Goal: Find contact information: Obtain details needed to contact an individual or organization

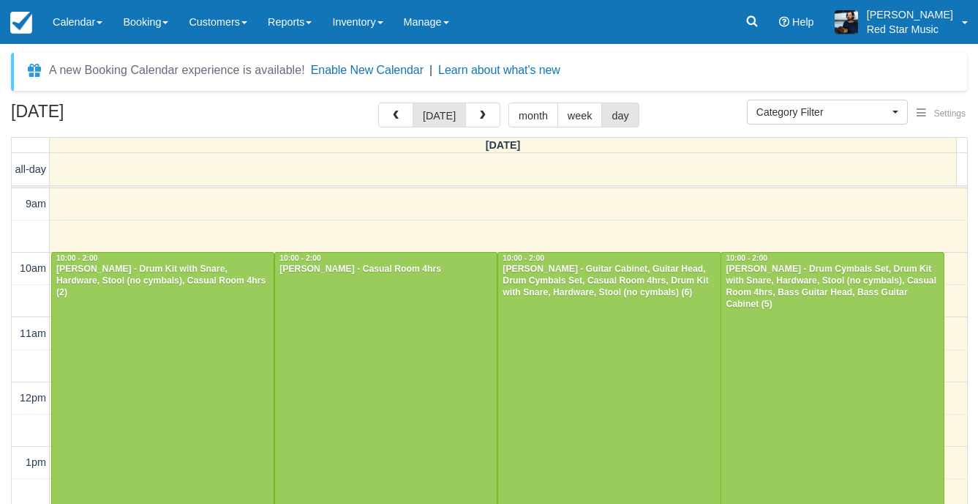
select select
click at [434, 353] on div at bounding box center [386, 381] width 222 height 258
click at [483, 115] on span "button" at bounding box center [483, 116] width 10 height 10
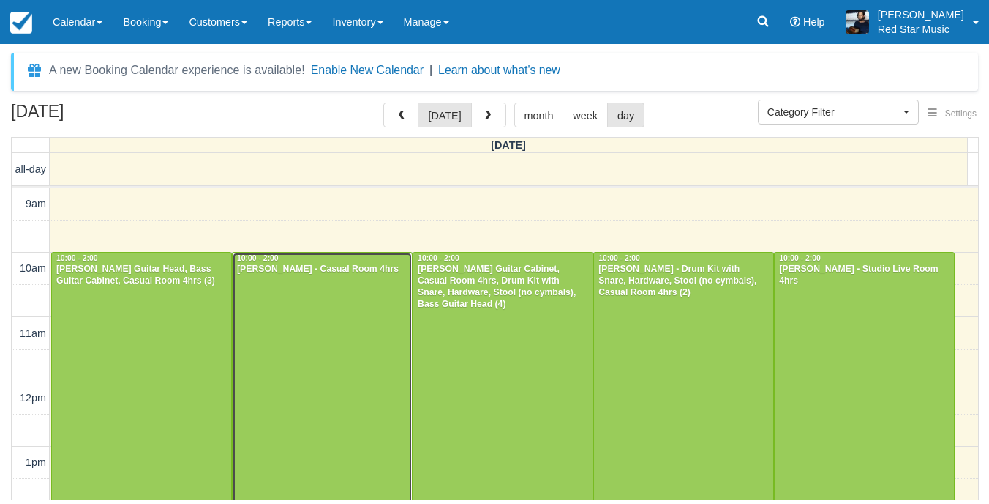
click at [273, 336] on div at bounding box center [322, 381] width 179 height 258
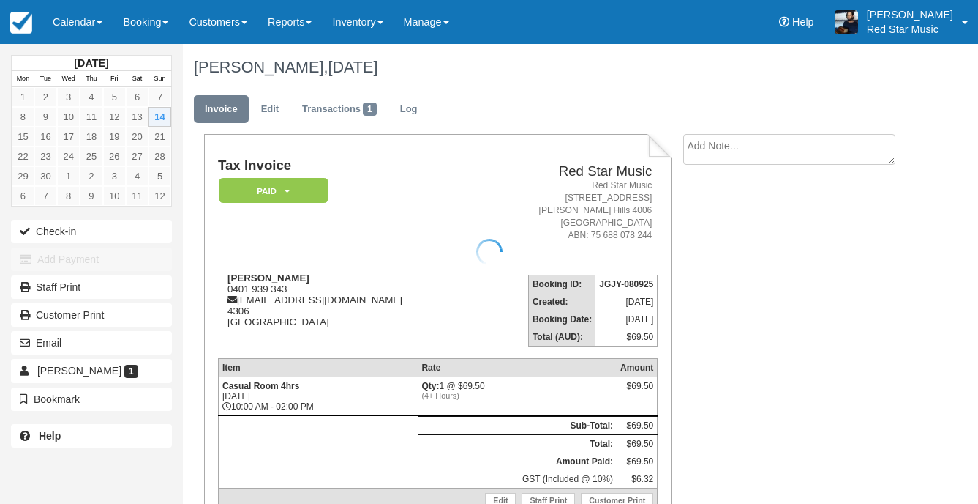
click at [831, 156] on textarea at bounding box center [790, 149] width 212 height 31
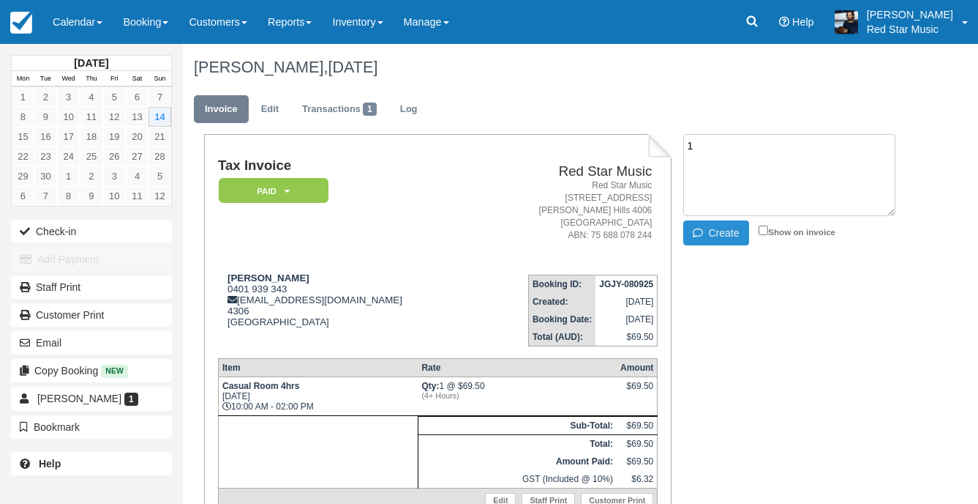
type textarea "1"
click at [714, 234] on button "Create" at bounding box center [717, 232] width 66 height 25
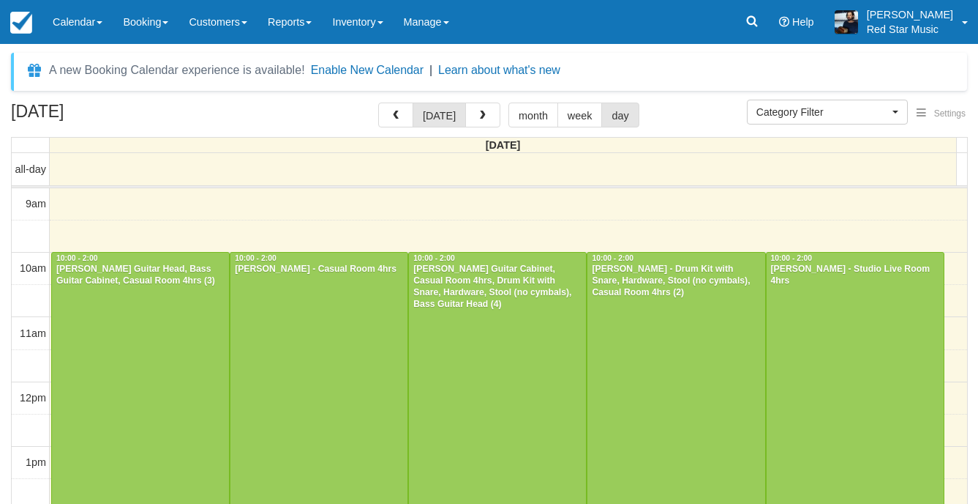
select select
click at [883, 321] on div at bounding box center [855, 381] width 177 height 258
select select
click at [104, 339] on div at bounding box center [140, 381] width 177 height 258
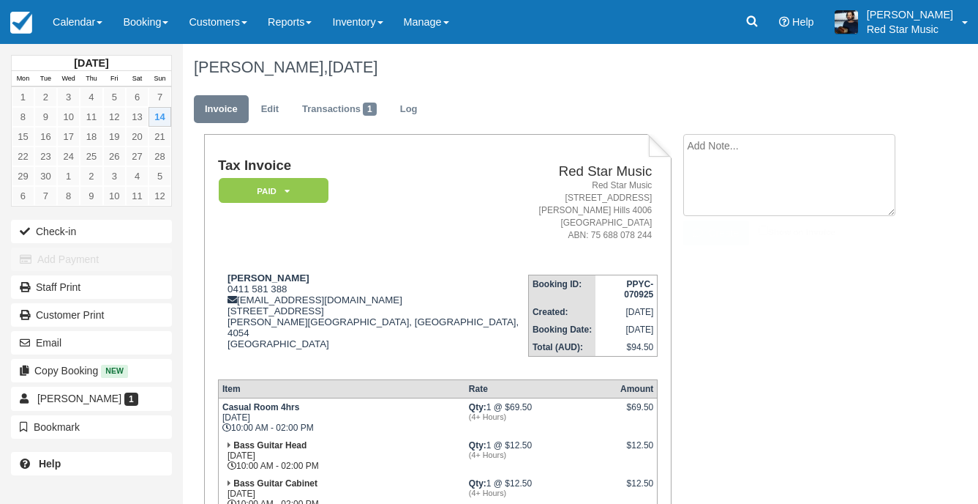
click at [779, 138] on textarea at bounding box center [790, 175] width 212 height 82
type textarea "2"
click at [711, 222] on button "Create" at bounding box center [717, 232] width 66 height 25
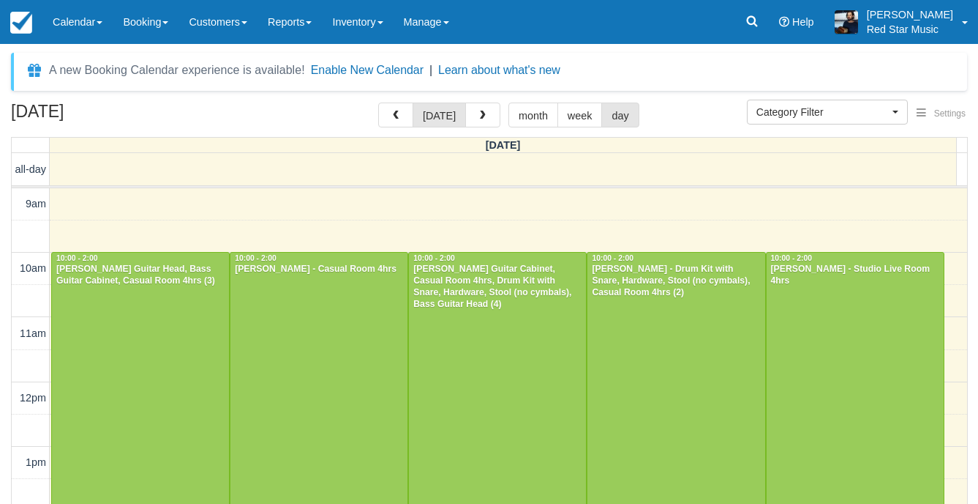
select select
click at [658, 315] on div at bounding box center [676, 381] width 177 height 258
select select
click at [534, 343] on div at bounding box center [497, 381] width 177 height 258
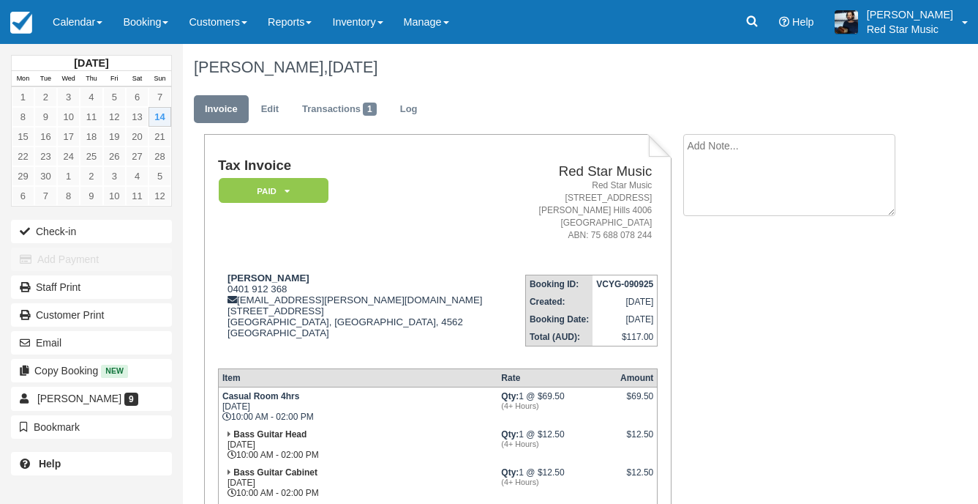
click at [736, 154] on textarea at bounding box center [790, 175] width 212 height 82
type textarea "4"
click at [729, 245] on li "4 Create Show on invoice" at bounding box center [795, 191] width 222 height 115
click at [730, 235] on button "Create" at bounding box center [717, 232] width 66 height 25
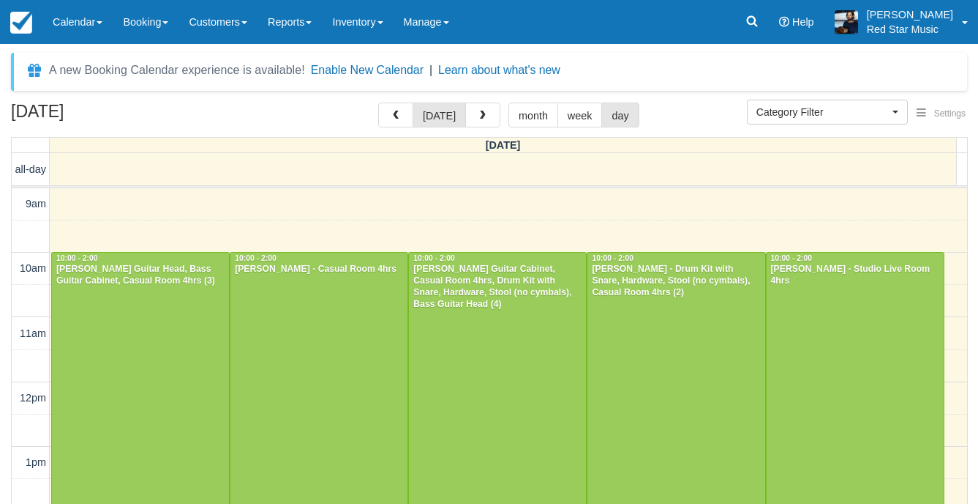
select select
click at [148, 349] on div at bounding box center [140, 381] width 177 height 258
select select
click at [558, 345] on div at bounding box center [497, 381] width 177 height 258
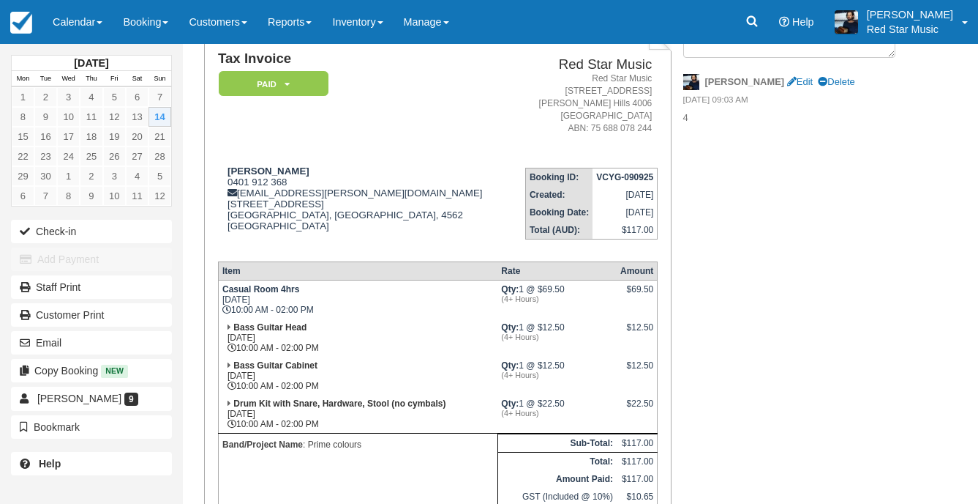
scroll to position [73, 0]
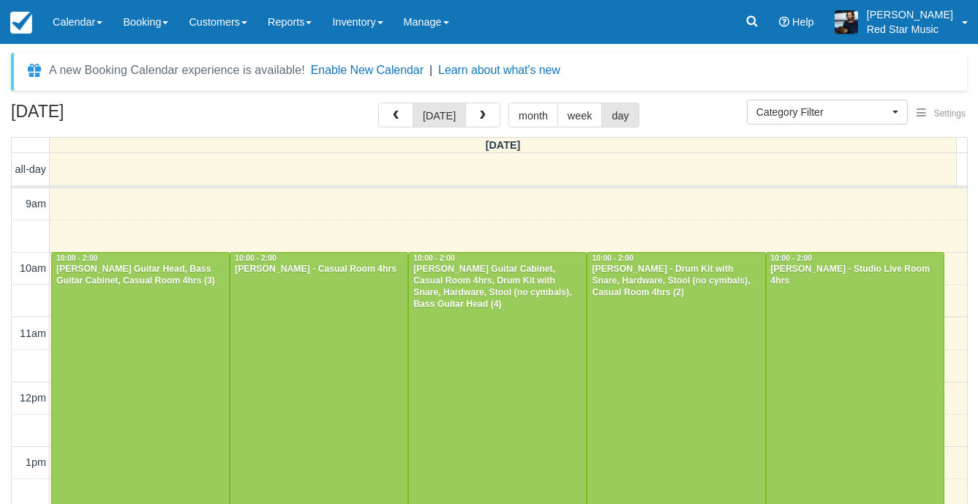
select select
click at [136, 360] on div at bounding box center [140, 381] width 177 height 258
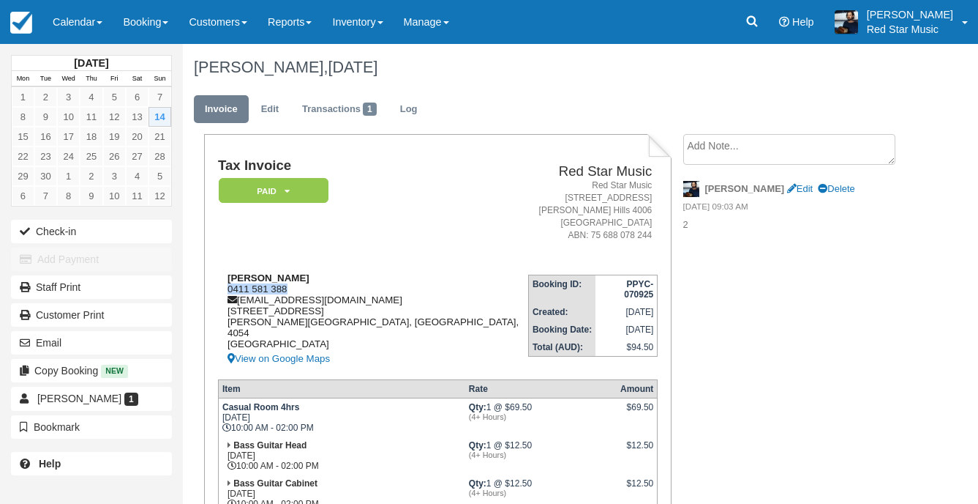
drag, startPoint x: 298, startPoint y: 287, endPoint x: 222, endPoint y: 292, distance: 76.3
click at [222, 292] on div "[PERSON_NAME] 0411 581 388 [EMAIL_ADDRESS][DOMAIN_NAME] [STREET_ADDRESS][PERSON…" at bounding box center [373, 319] width 310 height 95
copy div "0411 581 388"
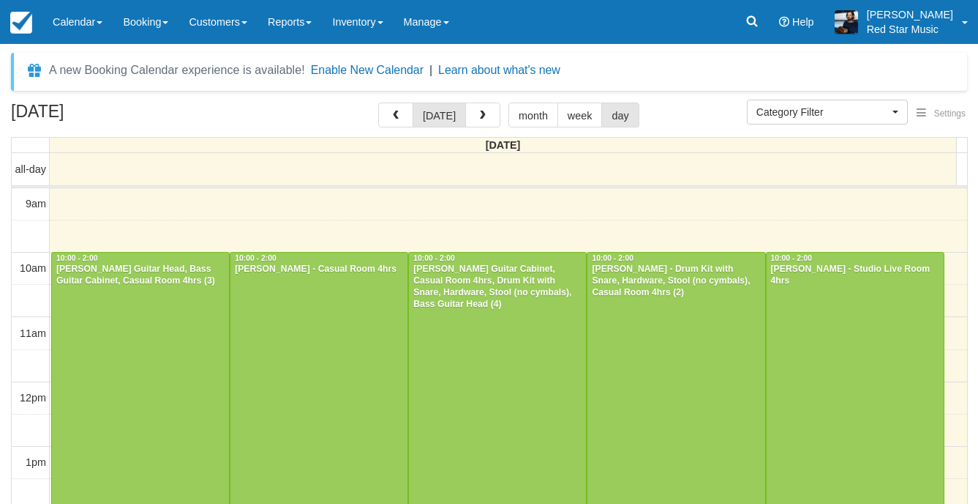
select select
click at [252, 329] on div at bounding box center [319, 381] width 177 height 258
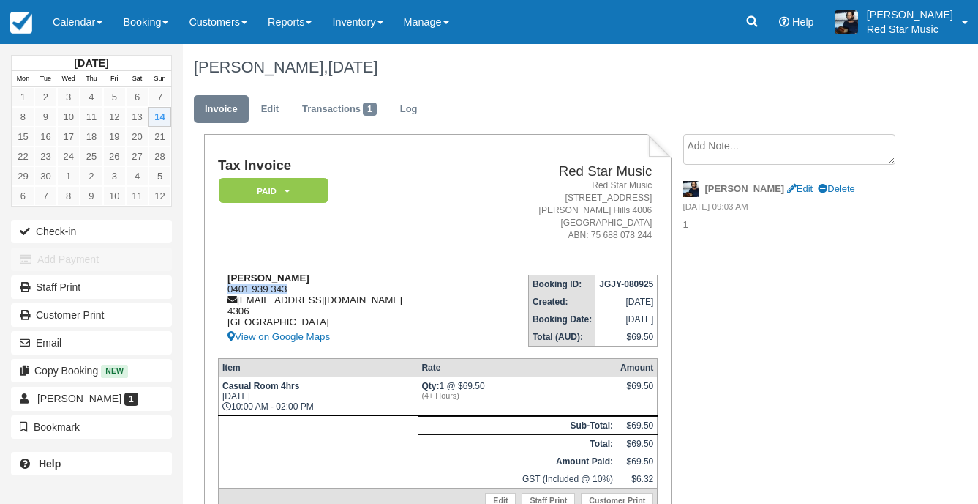
drag, startPoint x: 293, startPoint y: 288, endPoint x: 228, endPoint y: 288, distance: 65.1
click at [228, 288] on div "[PERSON_NAME] 0401 939 343 [EMAIL_ADDRESS][DOMAIN_NAME] 4306 [GEOGRAPHIC_DATA] …" at bounding box center [347, 308] width 258 height 73
copy div "0401 939 343"
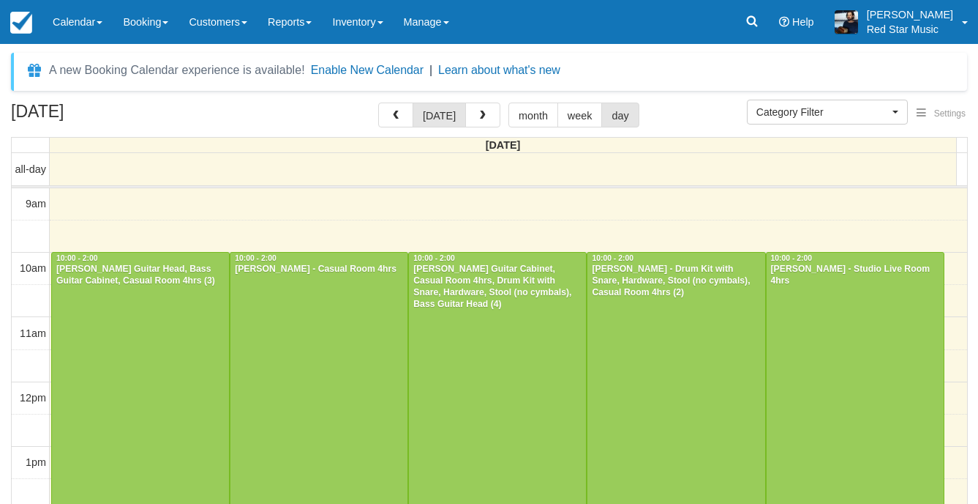
select select
click at [507, 377] on div at bounding box center [497, 381] width 177 height 258
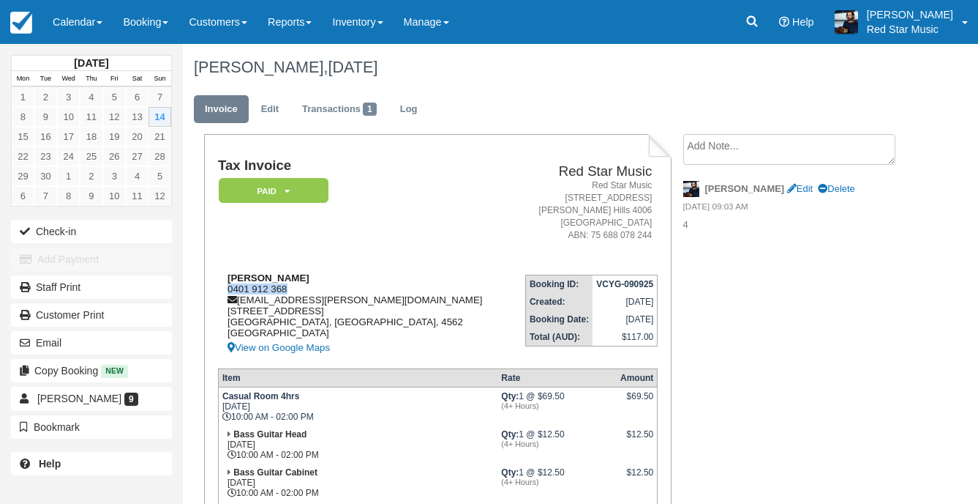
drag, startPoint x: 295, startPoint y: 286, endPoint x: 227, endPoint y: 290, distance: 68.2
click at [227, 290] on div "[PERSON_NAME] 0401 912 368 [EMAIL_ADDRESS][PERSON_NAME][DOMAIN_NAME] [STREET_AD…" at bounding box center [364, 314] width 293 height 84
copy div "0401 912 368"
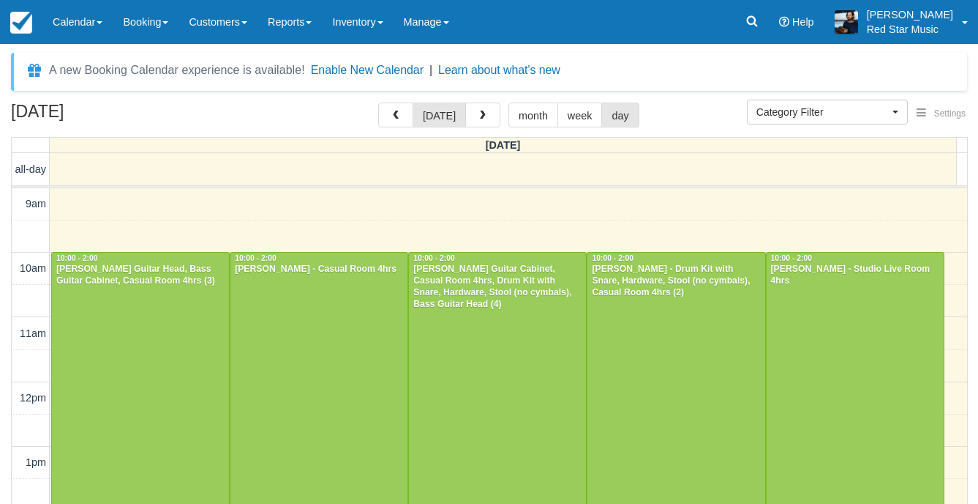
select select
click at [698, 297] on div "[PERSON_NAME] - Drum Kit with Snare, Hardware, Stool (no cymbals), Casual Room …" at bounding box center [676, 280] width 170 height 35
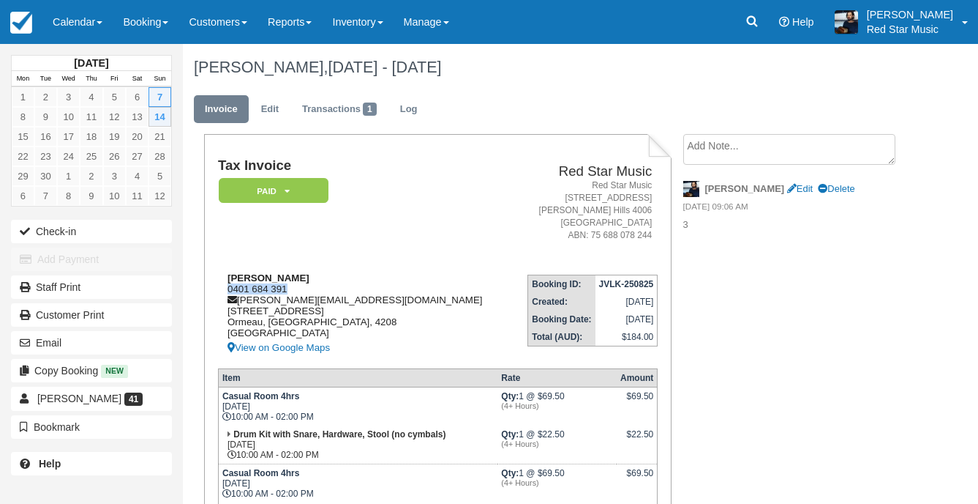
drag, startPoint x: 292, startPoint y: 285, endPoint x: 229, endPoint y: 288, distance: 63.0
click at [229, 288] on div "[PERSON_NAME] 0401 684 391 [PERSON_NAME][EMAIL_ADDRESS][DOMAIN_NAME] [STREET_AD…" at bounding box center [365, 314] width 295 height 84
copy div "0401 684 391"
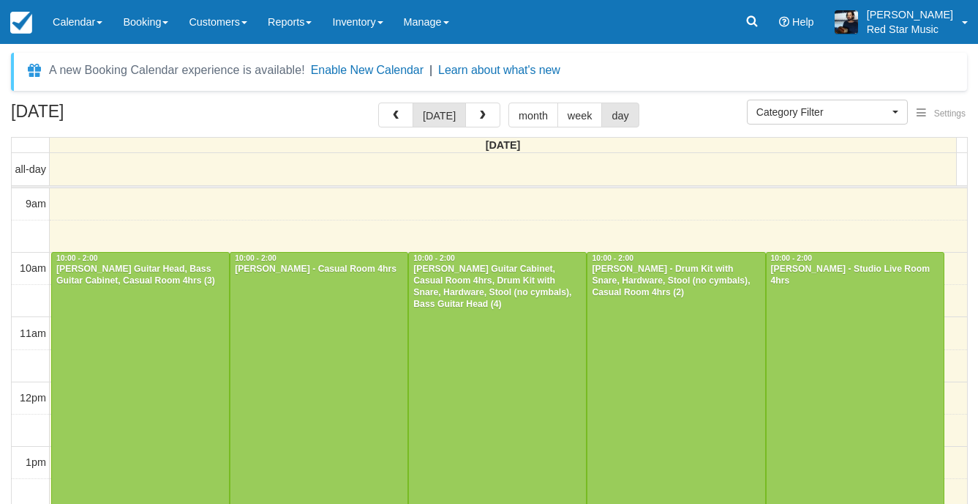
select select
click at [814, 291] on div at bounding box center [855, 381] width 177 height 258
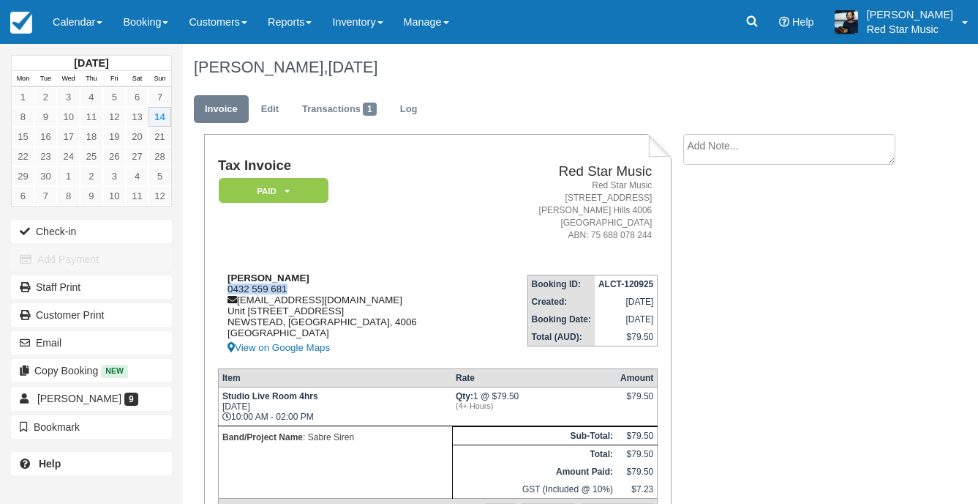
drag, startPoint x: 290, startPoint y: 283, endPoint x: 226, endPoint y: 284, distance: 63.7
click at [226, 284] on div "[PERSON_NAME] 0432 559 681 [EMAIL_ADDRESS][DOMAIN_NAME] [STREET_ADDRESS] View o…" at bounding box center [351, 314] width 266 height 84
copy div "0432 559 681"
